Goal: Book appointment/travel/reservation

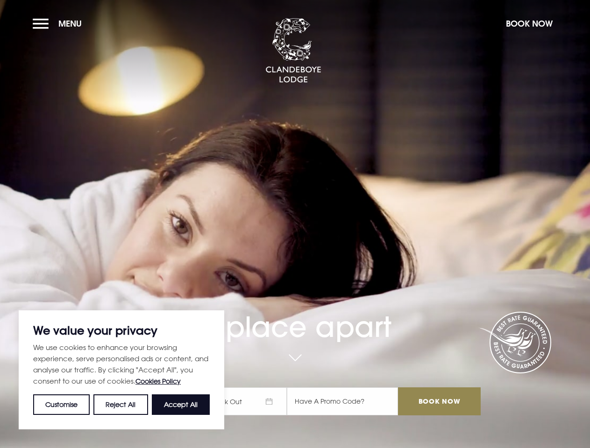
click at [295, 224] on div "A place apart Check In Check Out Mon Tue Wed Thur Fri Sat Sun Mon Tue Wed Thur …" at bounding box center [295, 314] width 382 height 221
click at [62, 405] on button "Customise" at bounding box center [61, 405] width 57 height 21
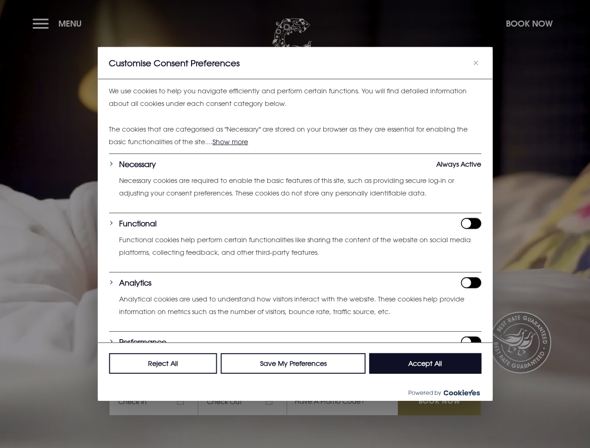
click at [121, 110] on p "We use cookies to help you navigate efficiently and perform certain functions. …" at bounding box center [295, 97] width 372 height 25
click at [181, 401] on div "Customise Consent Preferences We use cookies to help you navigate efficiently a…" at bounding box center [295, 224] width 395 height 354
click at [59, 23] on div at bounding box center [295, 224] width 590 height 448
click at [529, 23] on div at bounding box center [295, 224] width 590 height 448
click at [247, 402] on div at bounding box center [295, 224] width 590 height 448
